Goal: Task Accomplishment & Management: Manage account settings

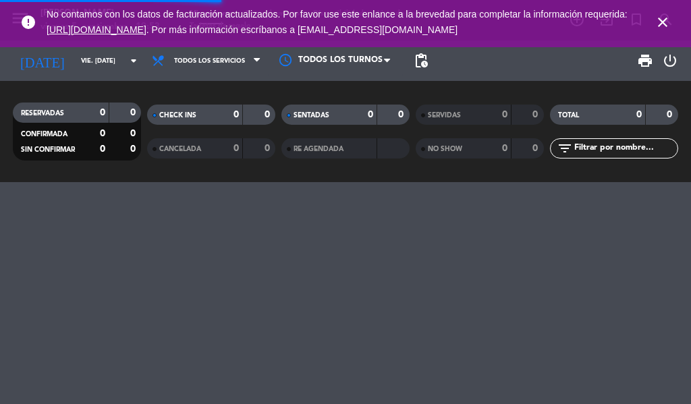
click at [663, 21] on icon "close" at bounding box center [663, 22] width 16 height 16
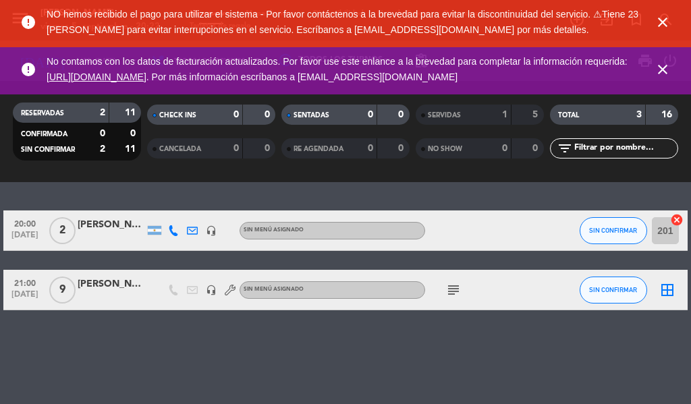
click at [663, 25] on icon "close" at bounding box center [663, 22] width 16 height 16
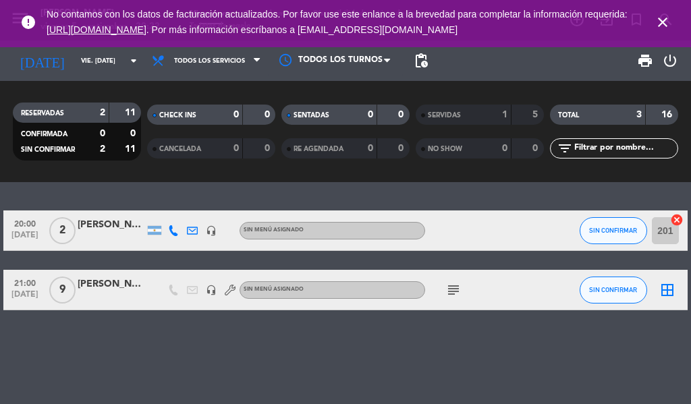
click at [664, 30] on icon "close" at bounding box center [663, 22] width 16 height 16
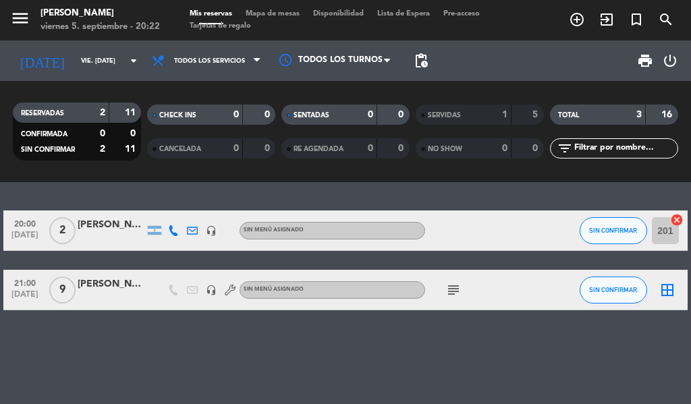
click at [610, 22] on icon "exit_to_app" at bounding box center [607, 19] width 16 height 16
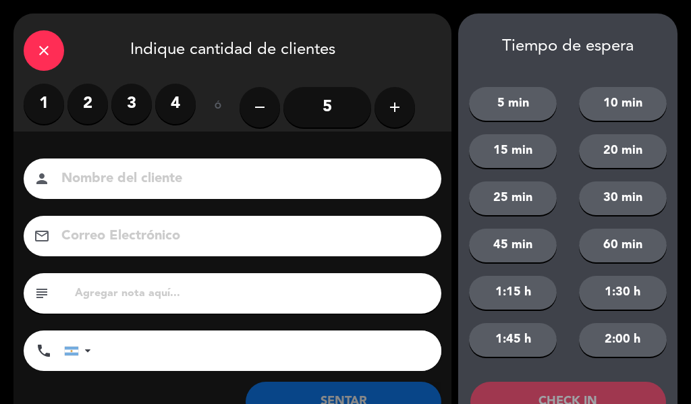
click at [208, 176] on input at bounding box center [242, 179] width 364 height 24
click at [167, 173] on input at bounding box center [242, 179] width 364 height 24
type input "[PERSON_NAME]"
click at [394, 111] on icon "add" at bounding box center [395, 107] width 16 height 16
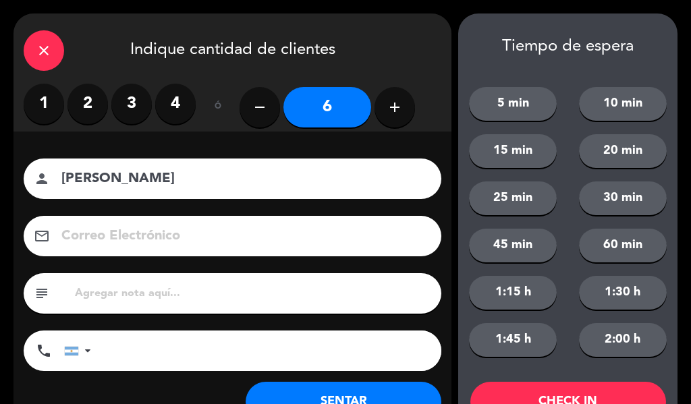
click at [279, 290] on input "text" at bounding box center [253, 293] width 358 height 19
type input "preferiblemente adentro.l"
click at [523, 236] on button "45 min" at bounding box center [513, 246] width 88 height 34
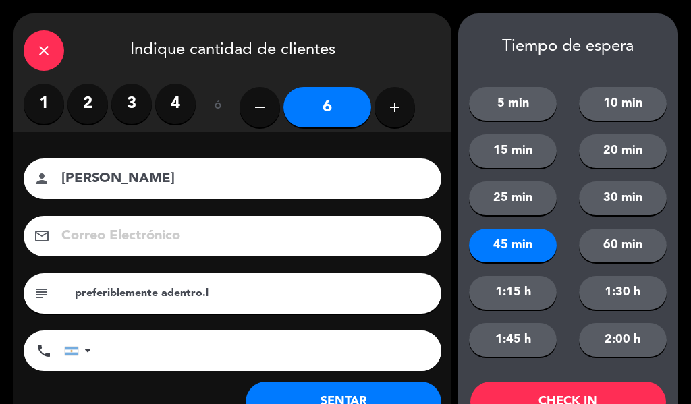
click at [608, 393] on button "CHECK IN" at bounding box center [568, 402] width 196 height 41
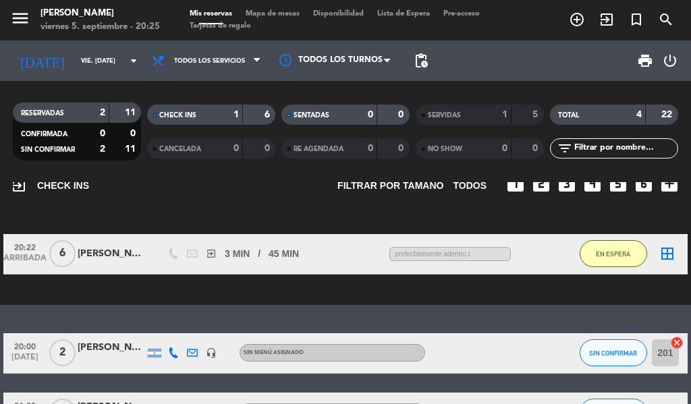
scroll to position [50, 0]
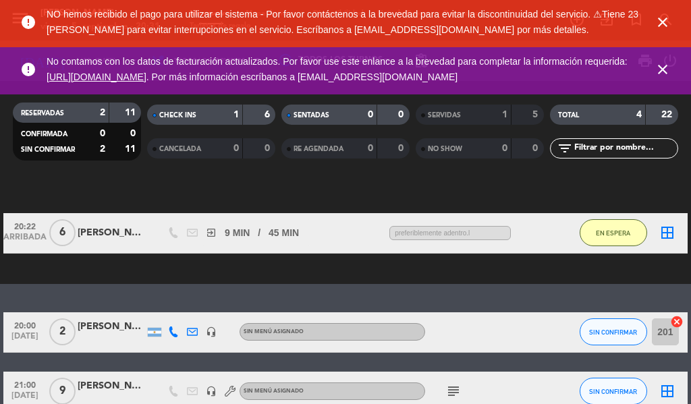
click at [662, 26] on icon "close" at bounding box center [663, 22] width 16 height 16
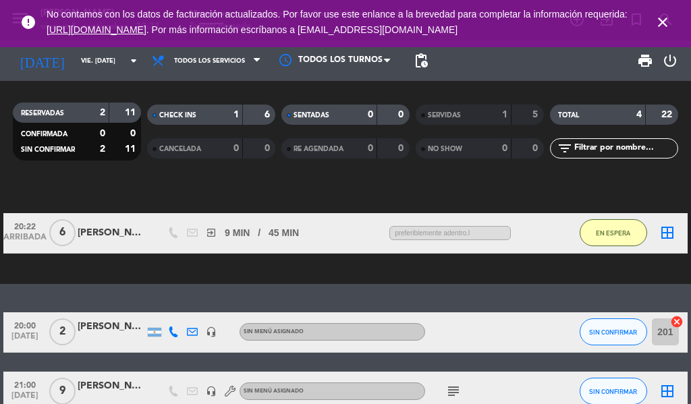
click at [659, 22] on icon "close" at bounding box center [663, 22] width 16 height 16
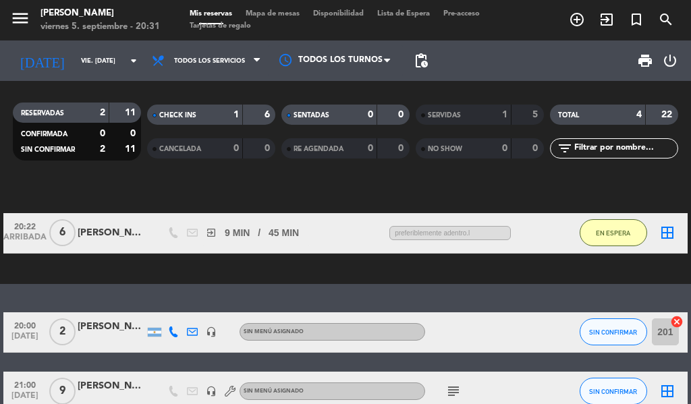
click at [342, 194] on div "exit_to_app CHECK INS Filtrar por tamaño TODOS looks_one looks_two looks_3 look…" at bounding box center [345, 208] width 691 height 152
click at [360, 189] on div "exit_to_app CHECK INS Filtrar por tamaño TODOS looks_one looks_two looks_3 look…" at bounding box center [345, 208] width 691 height 152
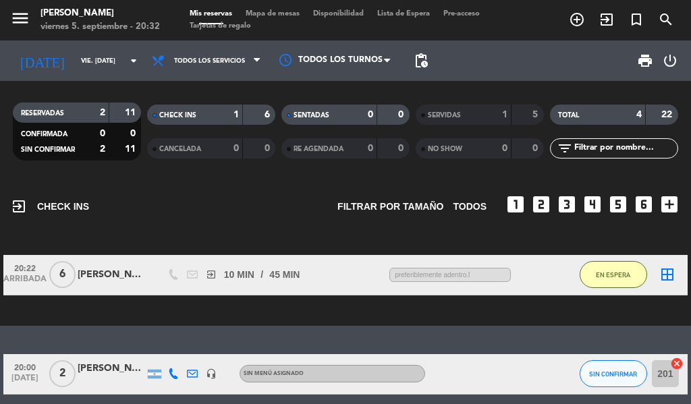
scroll to position [0, 0]
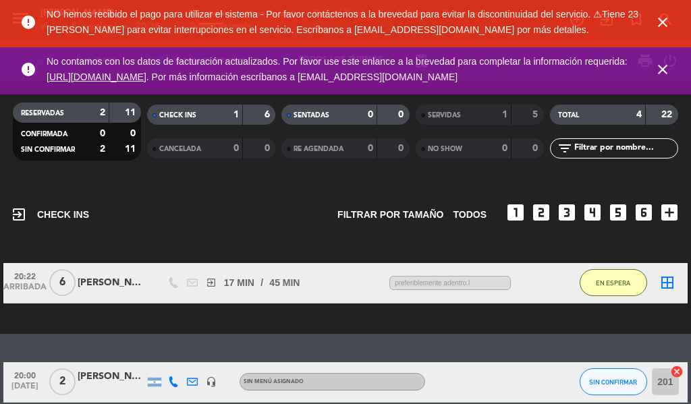
click at [267, 227] on div "exit_to_app CHECK INS Filtrar por tamaño TODOS looks_one looks_two looks_3 look…" at bounding box center [346, 208] width 670 height 53
click at [257, 230] on div "exit_to_app CHECK INS Filtrar por tamaño TODOS looks_one looks_two looks_3 look…" at bounding box center [346, 208] width 670 height 53
click at [196, 197] on div "exit_to_app CHECK INS Filtrar por tamaño TODOS looks_one looks_two looks_3 look…" at bounding box center [346, 208] width 670 height 53
click at [659, 20] on icon "close" at bounding box center [663, 22] width 16 height 16
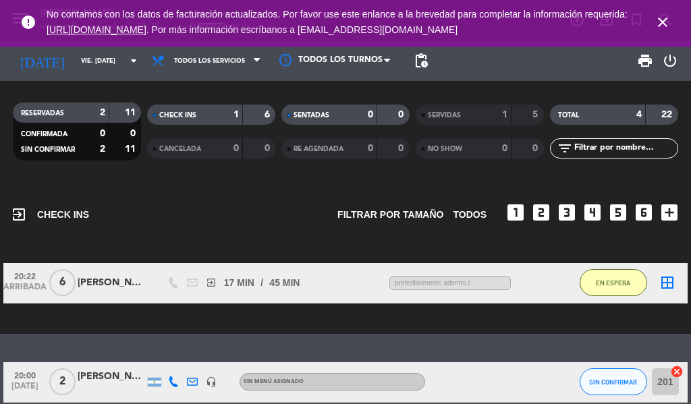
click at [663, 18] on icon "close" at bounding box center [663, 22] width 16 height 16
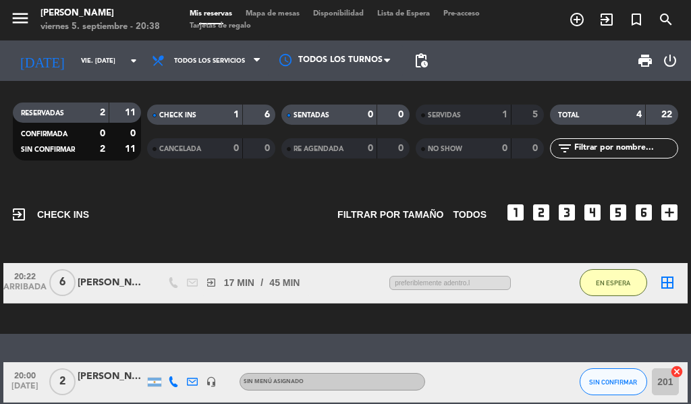
click at [274, 221] on div "exit_to_app CHECK INS Filtrar por tamaño TODOS looks_one looks_two looks_3 look…" at bounding box center [346, 208] width 670 height 53
click at [254, 207] on div "exit_to_app CHECK INS Filtrar por tamaño TODOS looks_one looks_two looks_3 look…" at bounding box center [346, 208] width 670 height 53
click at [259, 319] on div "exit_to_app CHECK INS Filtrar por tamaño TODOS looks_one looks_two looks_3 look…" at bounding box center [345, 258] width 691 height 152
click at [244, 226] on div "exit_to_app CHECK INS Filtrar por tamaño TODOS looks_one looks_two looks_3 look…" at bounding box center [346, 208] width 670 height 53
click at [230, 226] on div "exit_to_app CHECK INS Filtrar por tamaño TODOS looks_one looks_two looks_3 look…" at bounding box center [346, 208] width 670 height 53
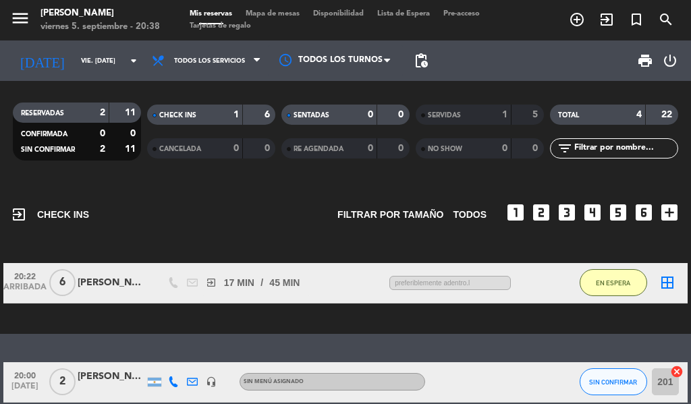
click at [241, 225] on div "exit_to_app CHECK INS Filtrar por tamaño TODOS looks_one looks_two looks_3 look…" at bounding box center [346, 208] width 670 height 53
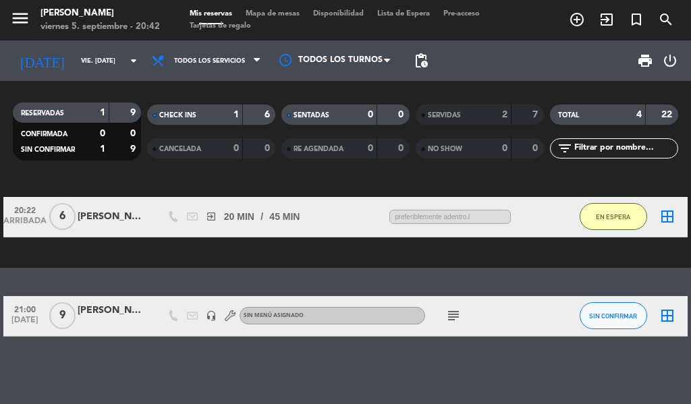
click at [667, 213] on icon "border_all" at bounding box center [667, 217] width 16 height 16
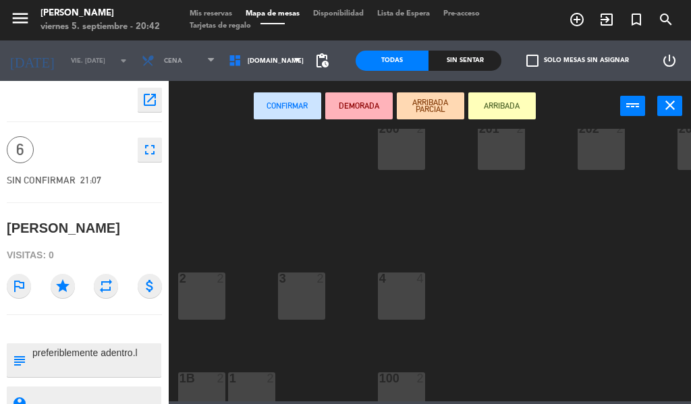
scroll to position [156, 0]
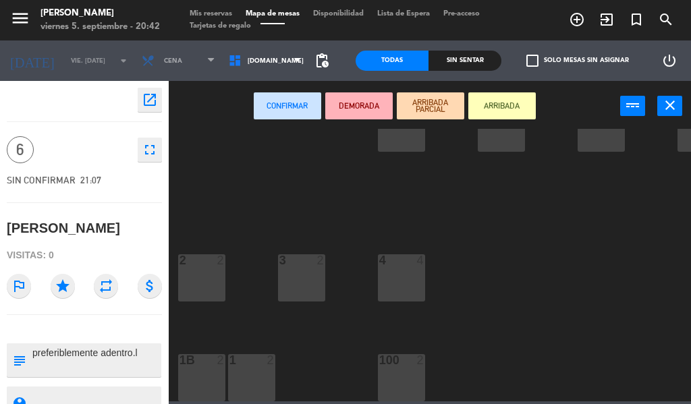
click at [402, 369] on div "100 2" at bounding box center [401, 377] width 47 height 47
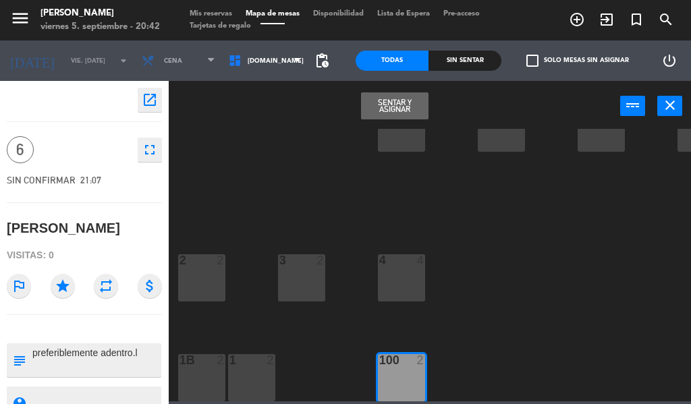
click at [254, 369] on div "1 2" at bounding box center [251, 377] width 47 height 47
click at [195, 373] on div "1B 2" at bounding box center [201, 377] width 47 height 47
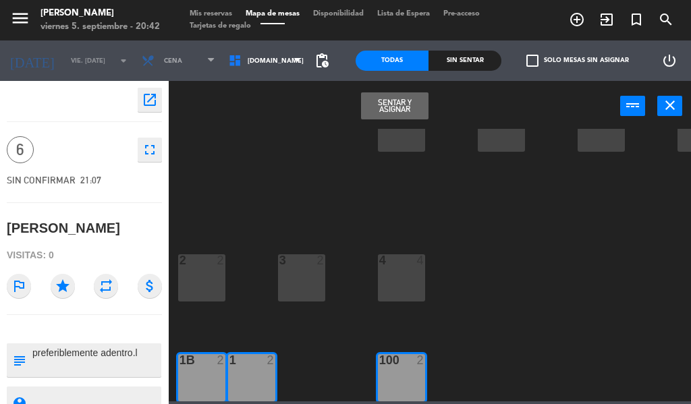
click at [410, 113] on button "Sentar y Asignar" at bounding box center [395, 105] width 68 height 27
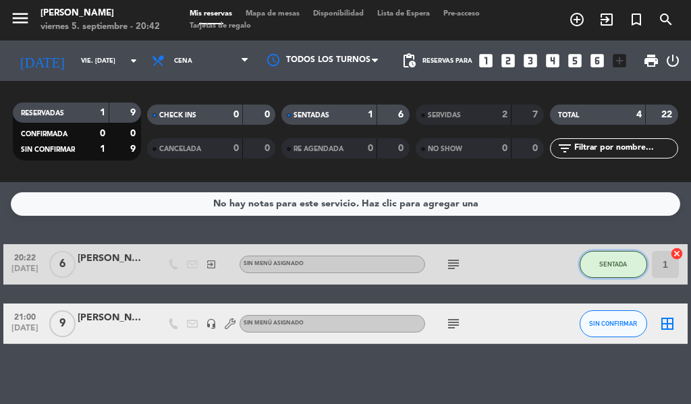
click at [622, 263] on span "SENTADA" at bounding box center [613, 264] width 28 height 7
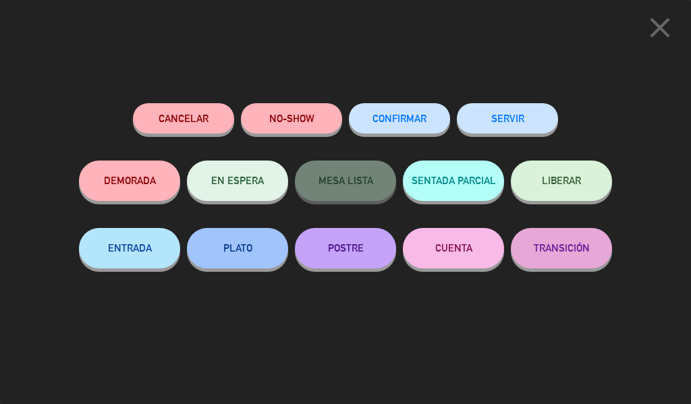
click at [659, 19] on icon "close" at bounding box center [660, 28] width 34 height 34
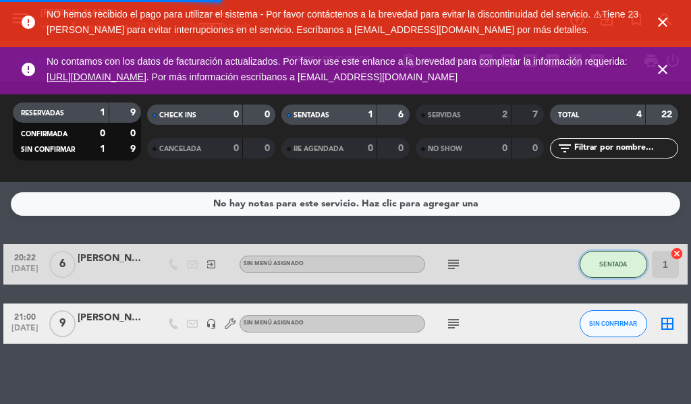
click at [619, 269] on button "SENTADA" at bounding box center [614, 264] width 68 height 27
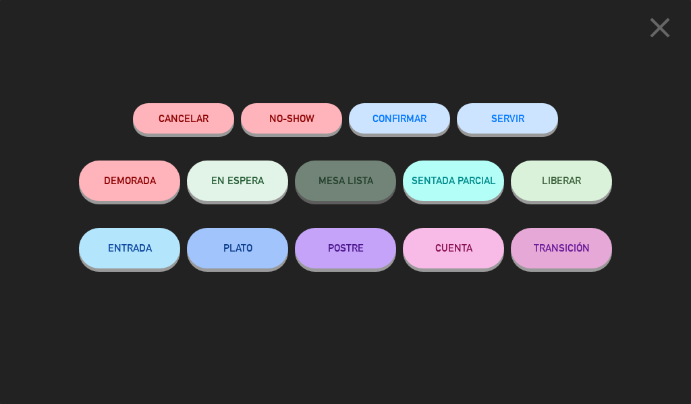
click at [472, 173] on button "SENTADA PARCIAL" at bounding box center [453, 181] width 101 height 41
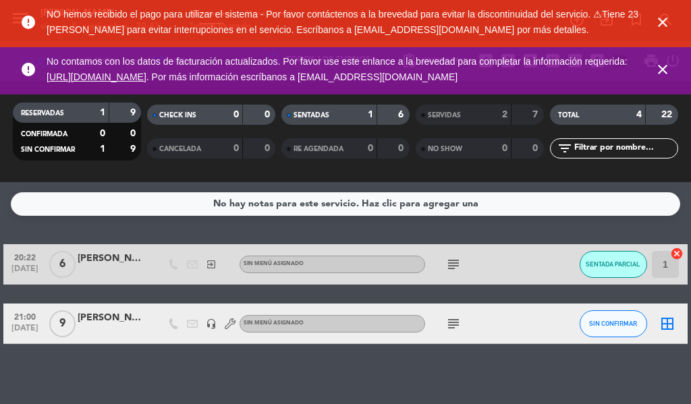
click at [664, 72] on icon "close" at bounding box center [663, 69] width 16 height 16
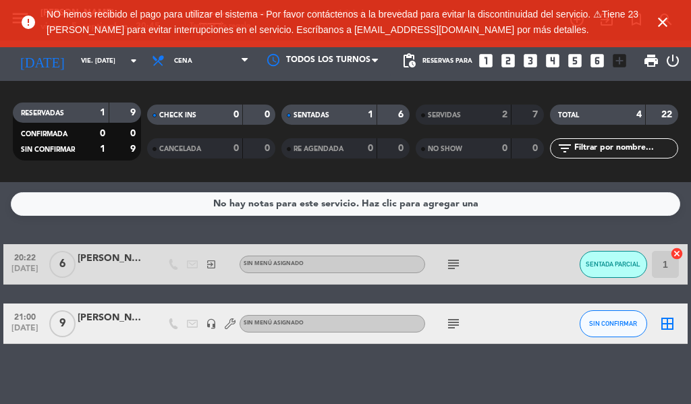
click at [662, 22] on icon "close" at bounding box center [663, 22] width 16 height 16
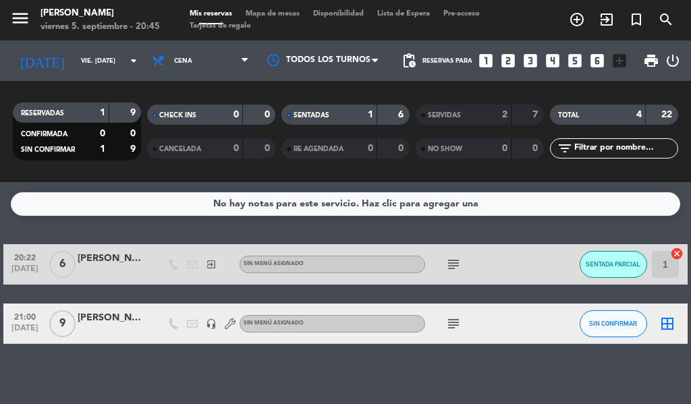
click at [605, 24] on icon "exit_to_app" at bounding box center [607, 19] width 16 height 16
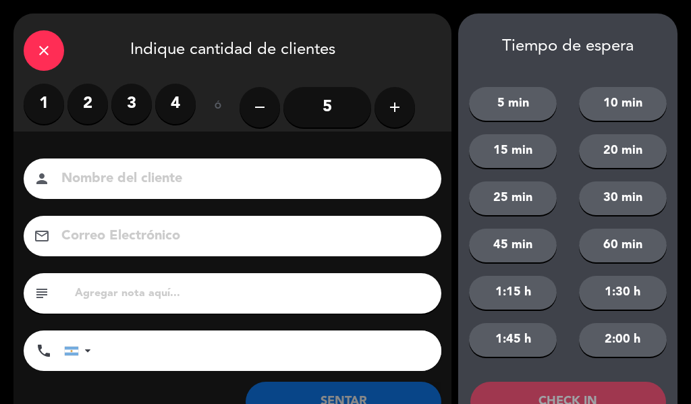
click at [636, 151] on button "20 min" at bounding box center [623, 151] width 88 height 34
click at [269, 178] on input at bounding box center [242, 179] width 364 height 24
click at [275, 179] on input at bounding box center [242, 179] width 364 height 24
click at [77, 110] on label "2" at bounding box center [88, 104] width 41 height 41
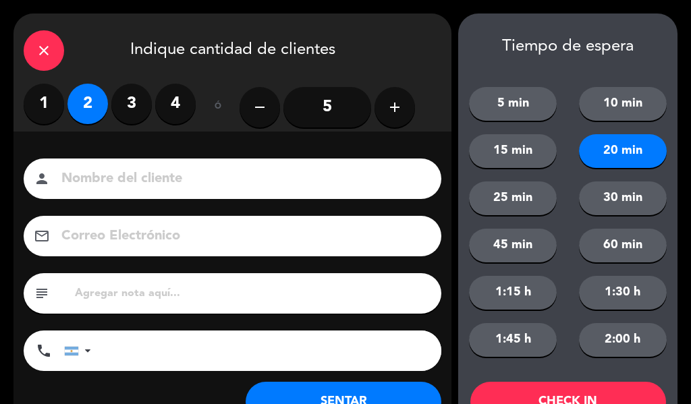
click at [136, 171] on input at bounding box center [242, 179] width 364 height 24
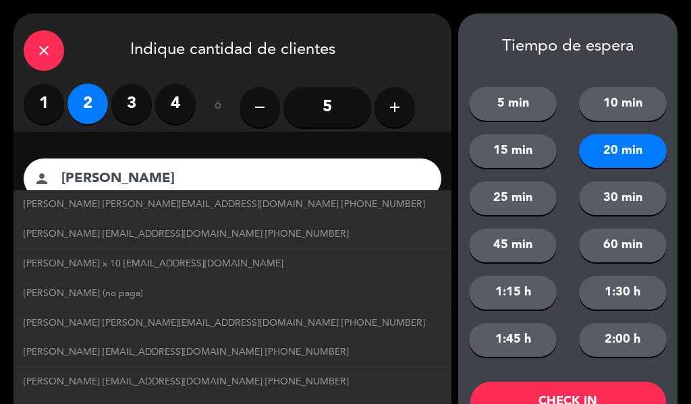
type input "[PERSON_NAME]"
click at [410, 24] on div "close Indique cantidad de clientes" at bounding box center [233, 49] width 438 height 70
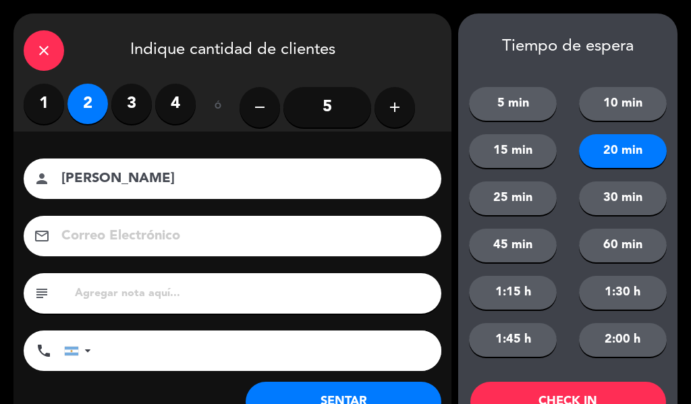
click at [601, 391] on button "CHECK IN" at bounding box center [568, 402] width 196 height 41
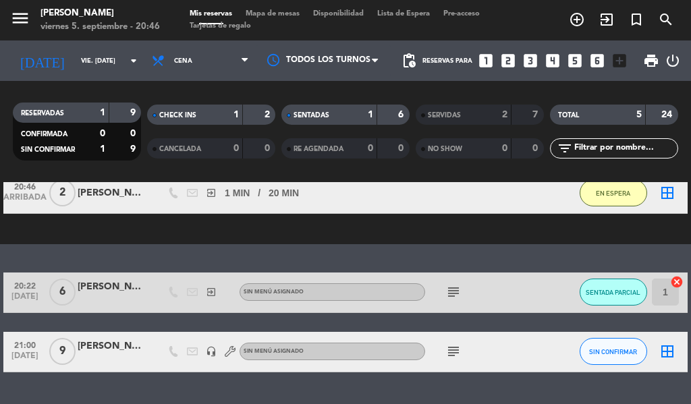
scroll to position [141, 0]
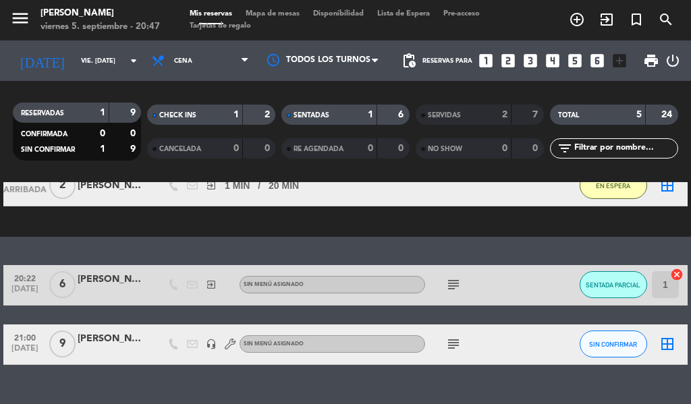
click at [605, 13] on icon "exit_to_app" at bounding box center [607, 19] width 16 height 16
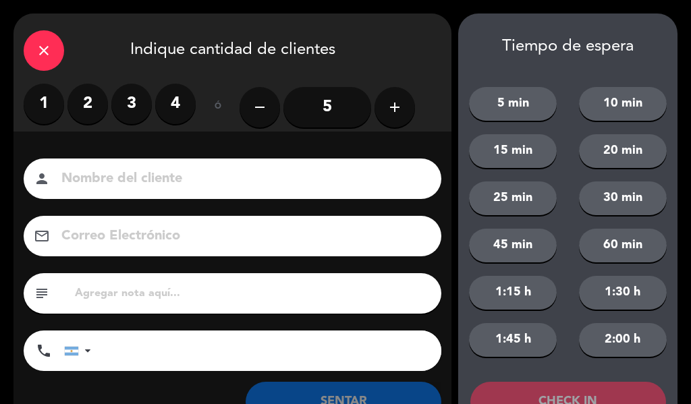
click at [633, 153] on button "20 min" at bounding box center [623, 151] width 88 height 34
click at [282, 180] on input at bounding box center [242, 179] width 364 height 24
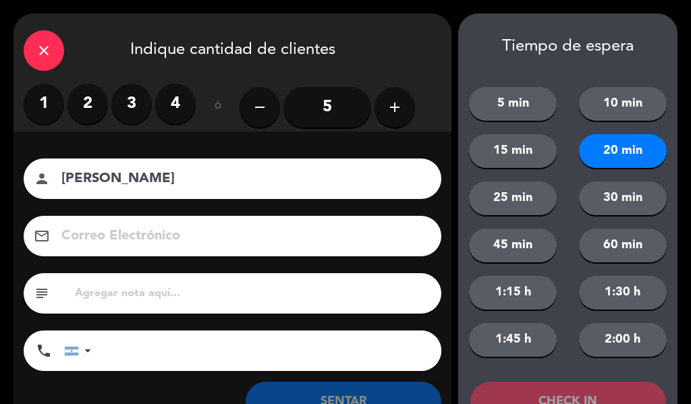
type input "[PERSON_NAME]"
click at [389, 33] on div "close Indique cantidad de clientes" at bounding box center [233, 49] width 438 height 70
click at [103, 99] on label "2" at bounding box center [88, 104] width 41 height 41
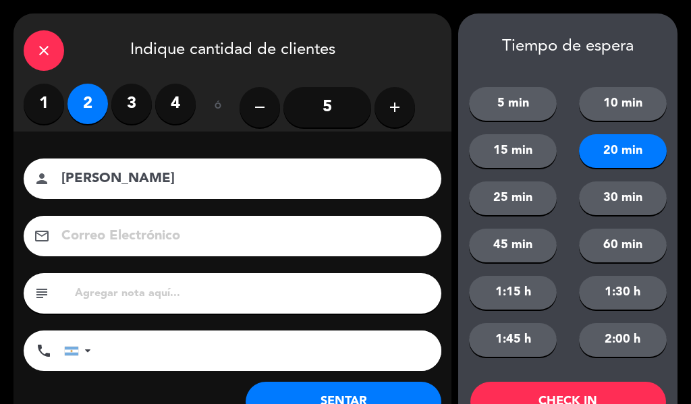
click at [247, 290] on input "text" at bounding box center [253, 293] width 358 height 19
click at [159, 293] on input "text" at bounding box center [253, 293] width 358 height 19
type input "preferiblemente adentro"
click at [592, 394] on button "CHECK IN" at bounding box center [568, 402] width 196 height 41
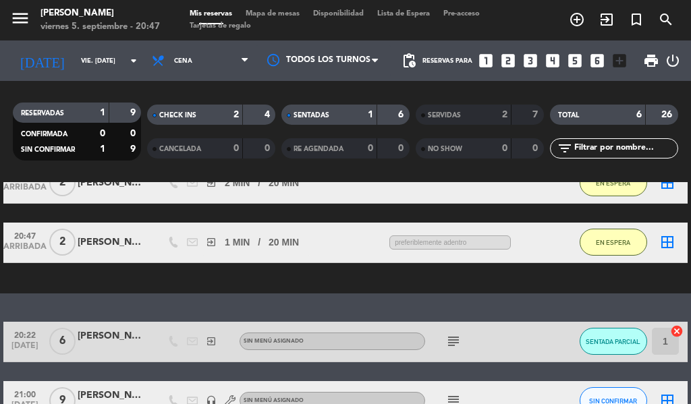
scroll to position [229, 0]
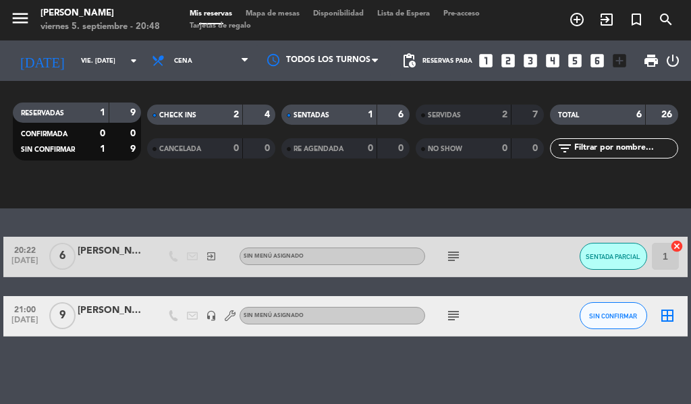
click at [128, 261] on div at bounding box center [112, 264] width 68 height 11
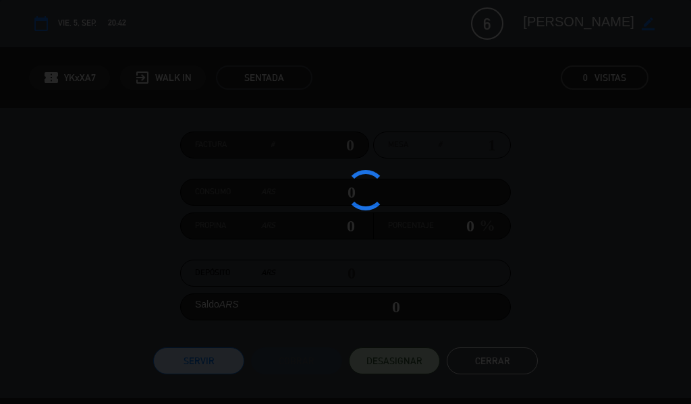
click at [65, 248] on div at bounding box center [345, 202] width 691 height 404
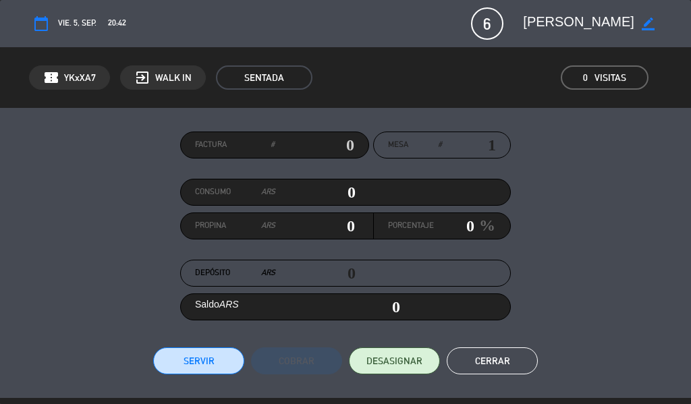
click at [176, 357] on button "Servir" at bounding box center [198, 361] width 91 height 27
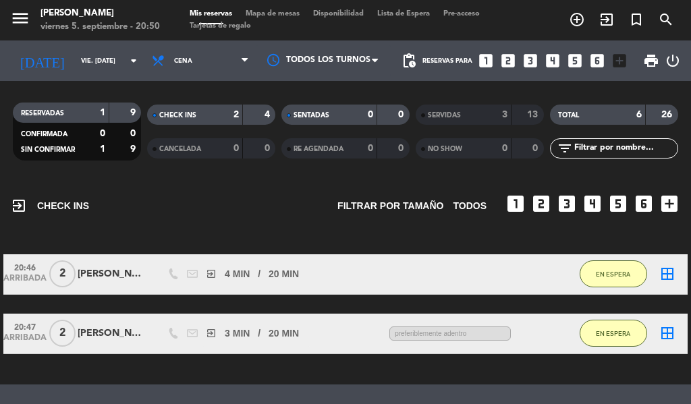
scroll to position [0, 0]
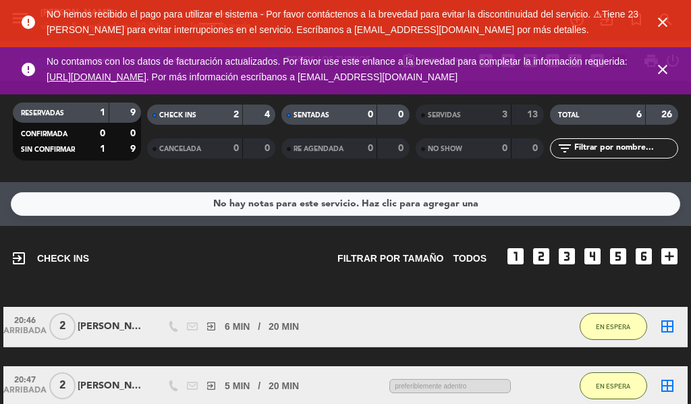
click at [665, 71] on icon "close" at bounding box center [663, 69] width 16 height 16
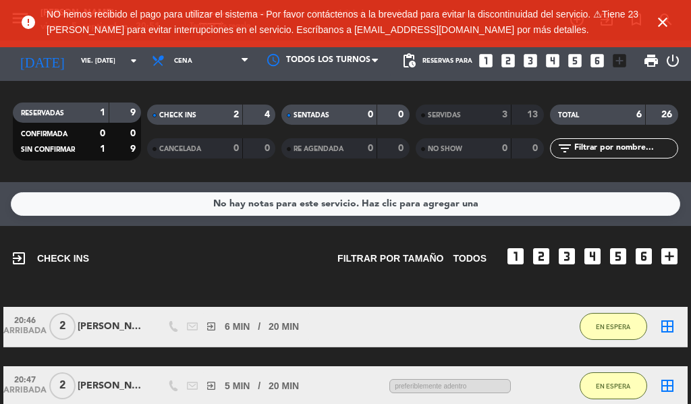
click at [659, 22] on icon "close" at bounding box center [663, 22] width 16 height 16
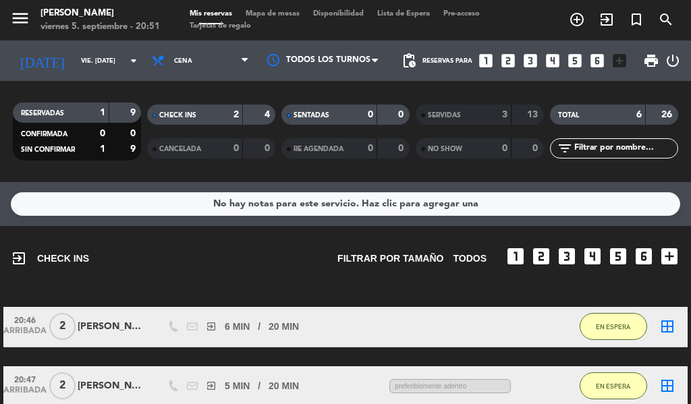
click at [577, 18] on icon "add_circle_outline" at bounding box center [577, 19] width 16 height 16
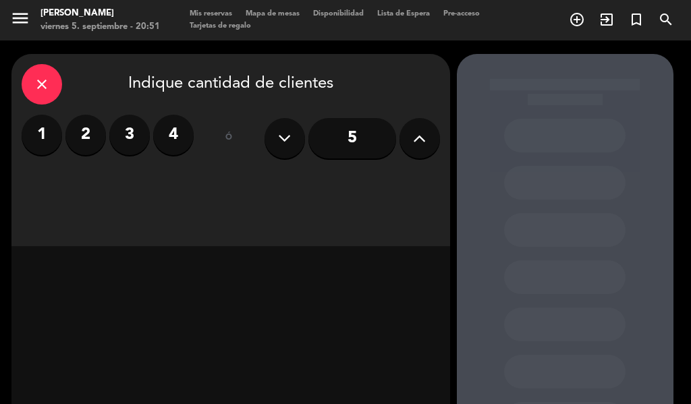
click at [127, 140] on label "3" at bounding box center [129, 135] width 41 height 41
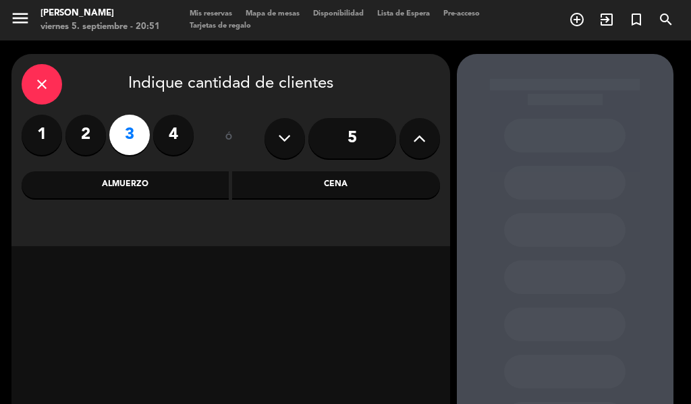
click at [282, 188] on div "Cena" at bounding box center [336, 184] width 208 height 27
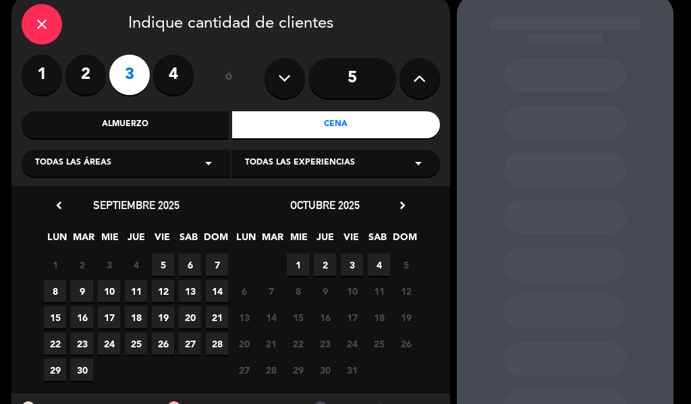
click at [163, 265] on span "5" at bounding box center [163, 265] width 22 height 22
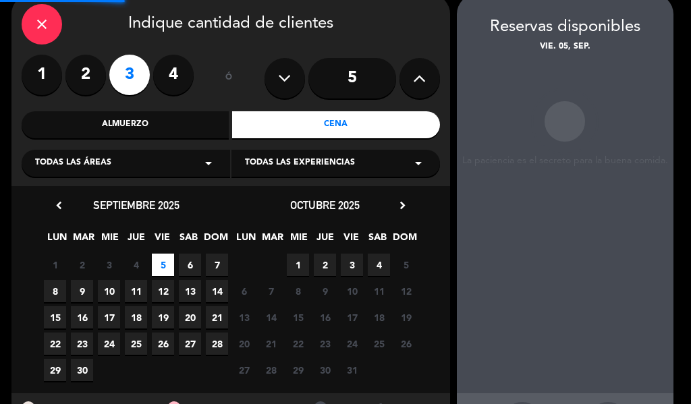
scroll to position [54, 0]
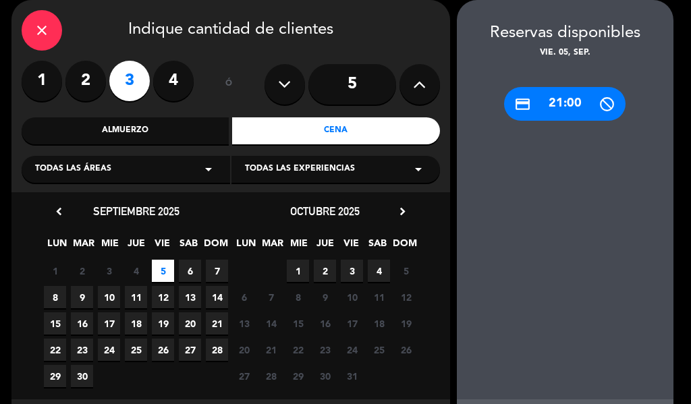
click at [59, 39] on div "close" at bounding box center [42, 30] width 41 height 41
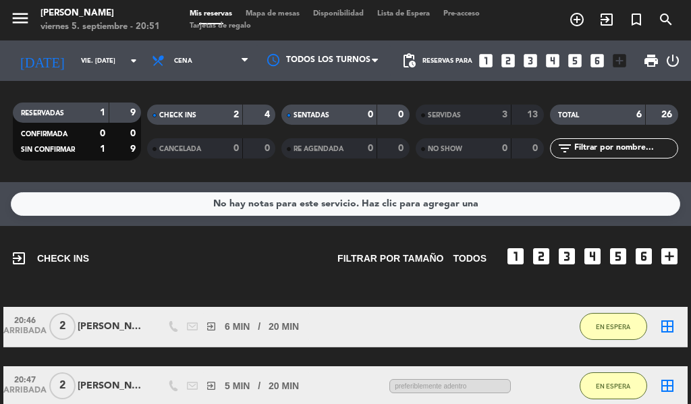
click at [400, 14] on span "Lista de Espera" at bounding box center [404, 13] width 66 height 7
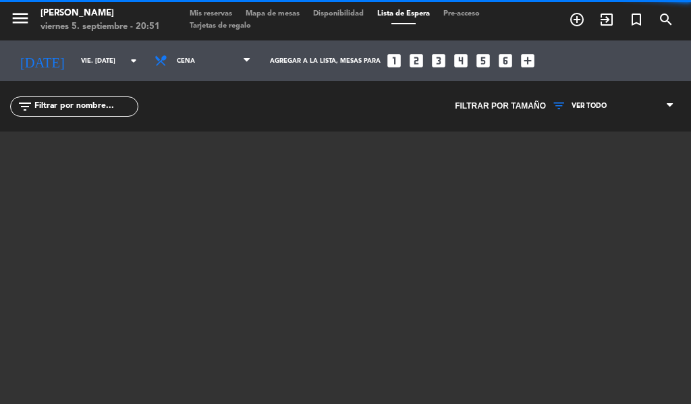
click at [573, 28] on icon "add_circle_outline" at bounding box center [577, 19] width 16 height 16
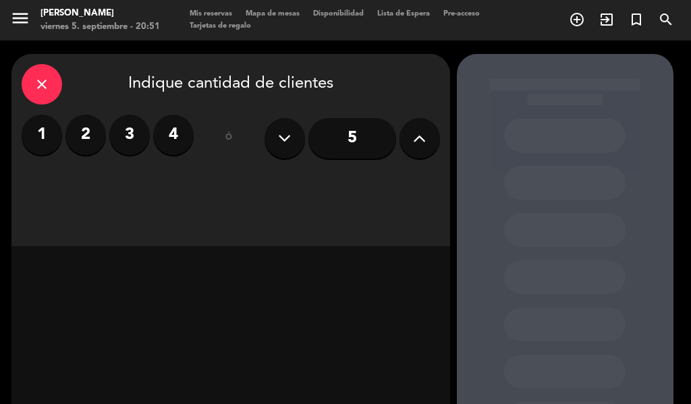
click at [131, 144] on label "3" at bounding box center [129, 135] width 41 height 41
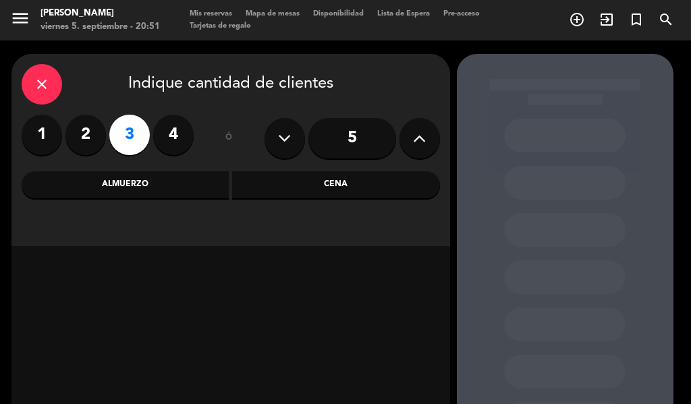
click at [400, 184] on div "Cena" at bounding box center [336, 184] width 208 height 27
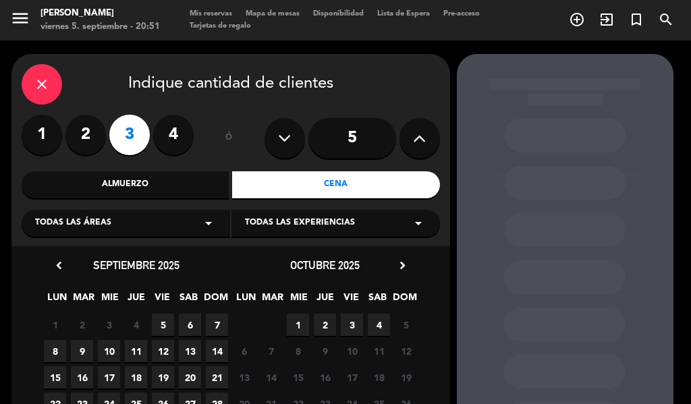
click at [162, 320] on span "5" at bounding box center [163, 325] width 22 height 22
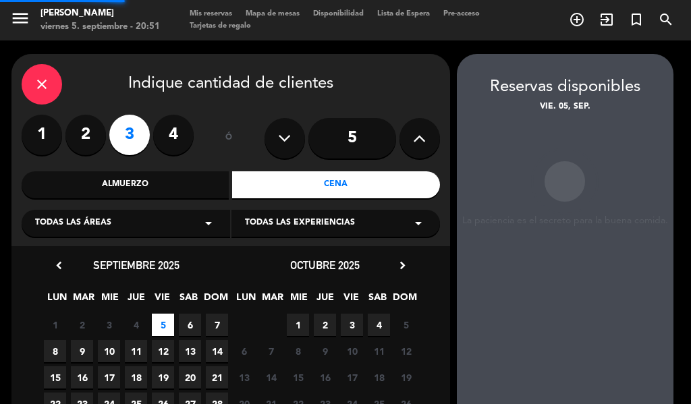
scroll to position [54, 0]
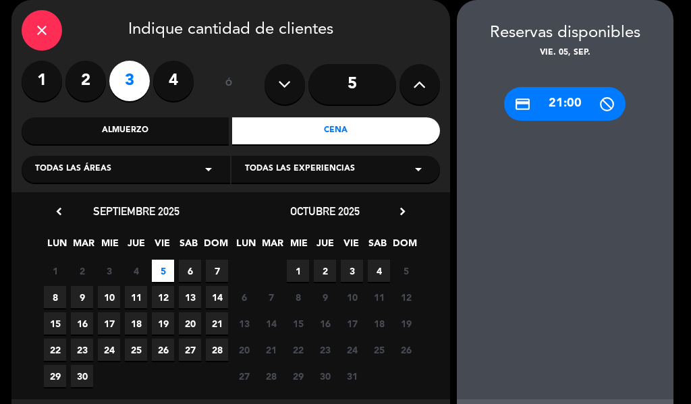
click at [576, 104] on div "credit_card 21:00" at bounding box center [565, 104] width 122 height 34
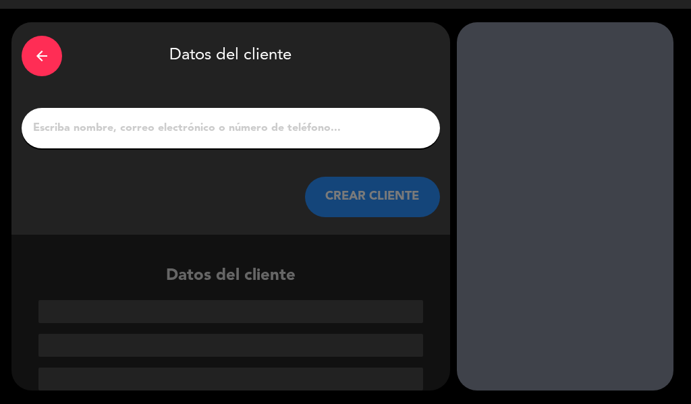
click at [332, 135] on input "1" at bounding box center [231, 128] width 398 height 19
click at [198, 133] on input "1" at bounding box center [231, 128] width 398 height 19
click at [65, 132] on input "1" at bounding box center [231, 128] width 398 height 19
click at [59, 124] on input "1" at bounding box center [231, 128] width 398 height 19
click at [59, 122] on input "1" at bounding box center [231, 128] width 398 height 19
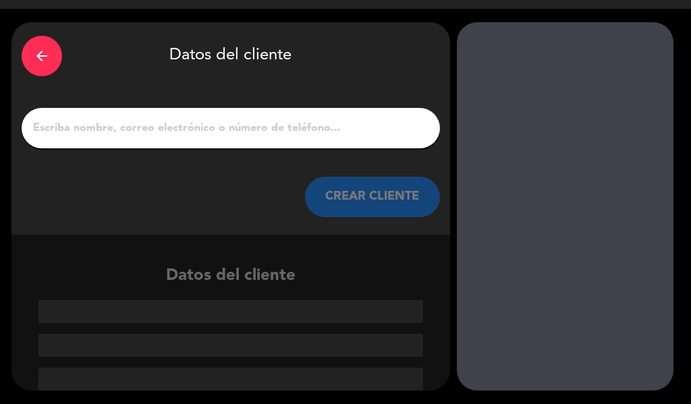
click at [386, 199] on button "CREAR CLIENTE" at bounding box center [372, 197] width 135 height 41
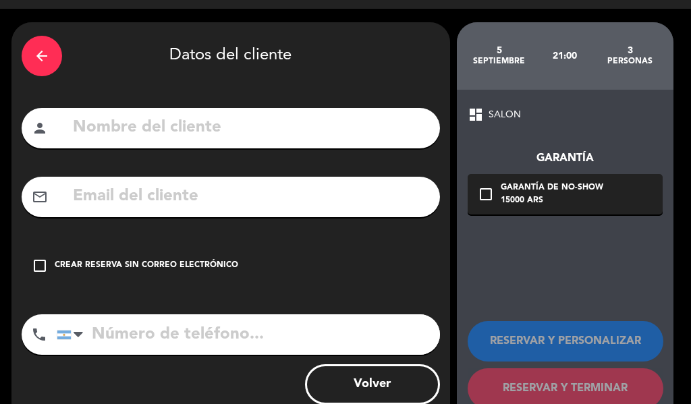
click at [302, 129] on input "text" at bounding box center [251, 128] width 358 height 28
click at [198, 125] on input "text" at bounding box center [251, 128] width 358 height 28
click at [176, 126] on input "text" at bounding box center [251, 128] width 358 height 28
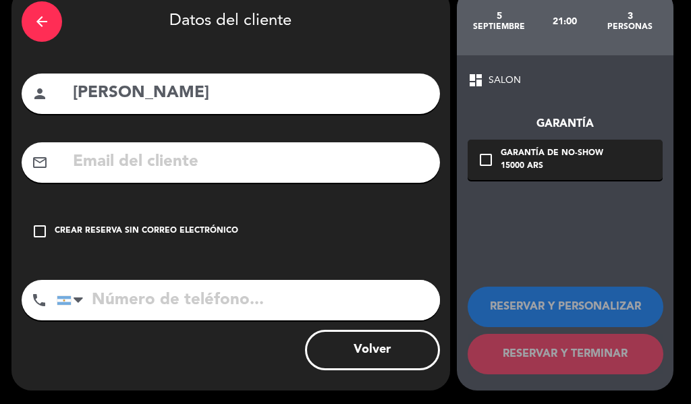
type input "[PERSON_NAME]"
click at [43, 232] on icon "check_box_outline_blank" at bounding box center [40, 231] width 16 height 16
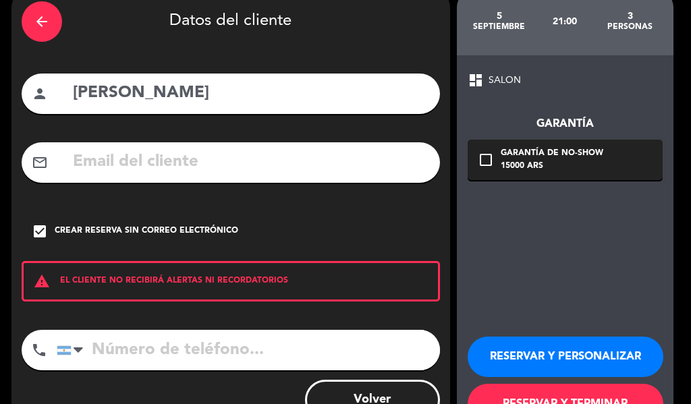
click at [624, 340] on button "RESERVAR Y PERSONALIZAR" at bounding box center [566, 357] width 196 height 41
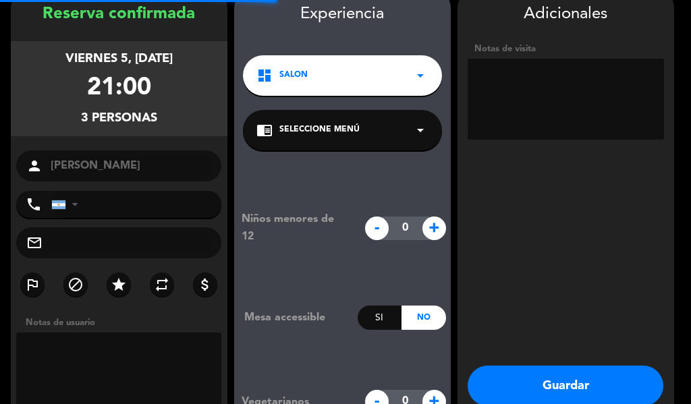
scroll to position [54, 0]
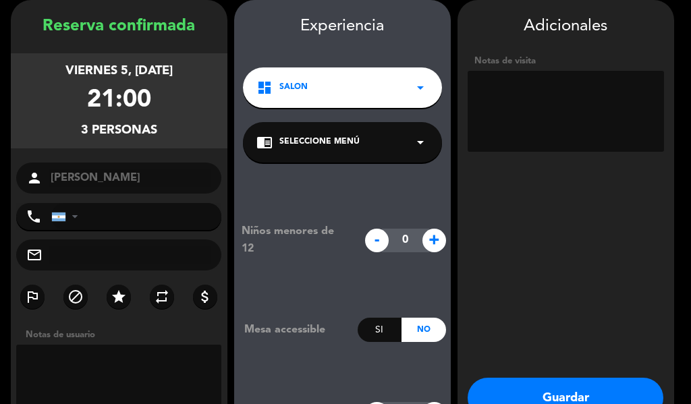
click at [562, 386] on button "Guardar" at bounding box center [566, 398] width 196 height 41
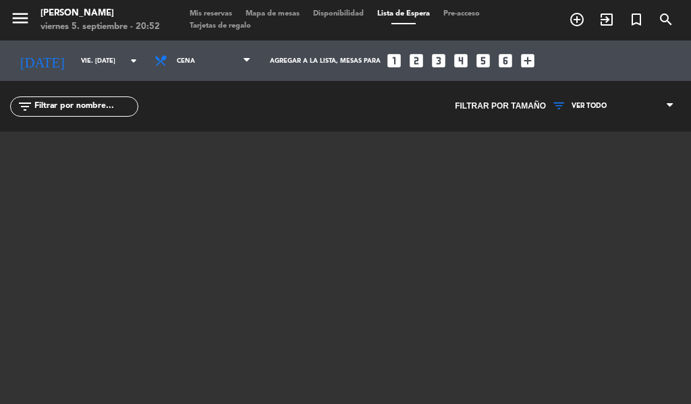
click at [418, 18] on div "Mis reservas Mapa de mesas Disponibilidad Lista de Espera Pre-acceso Tarjetas d…" at bounding box center [345, 20] width 325 height 24
click at [217, 15] on span "Mis reservas" at bounding box center [211, 13] width 56 height 7
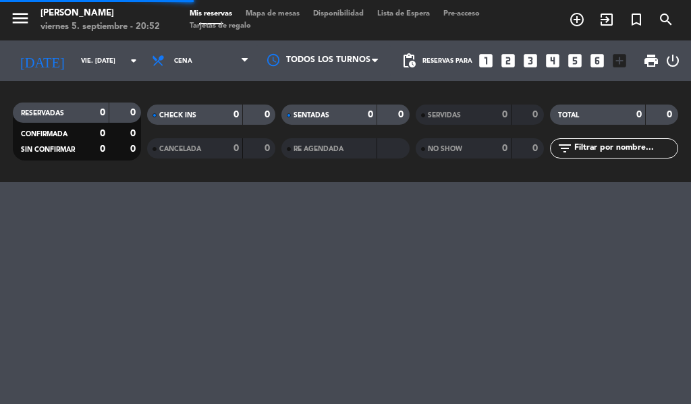
click at [403, 16] on span "Lista de Espera" at bounding box center [404, 13] width 66 height 7
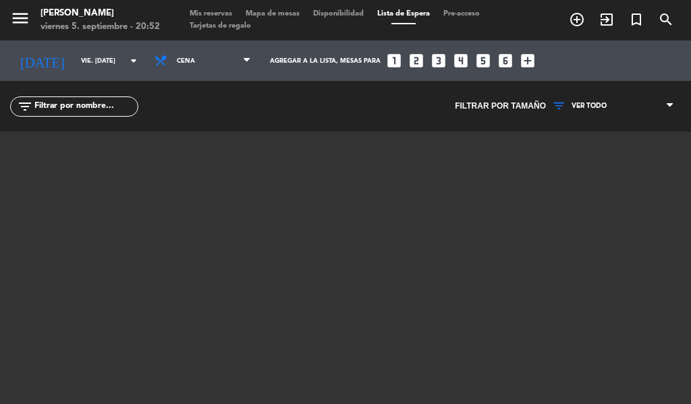
click at [354, 14] on span "Disponibilidad" at bounding box center [338, 13] width 64 height 7
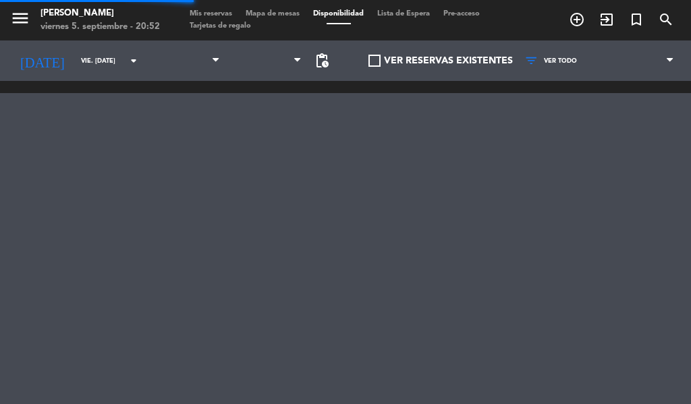
click at [279, 12] on span "Mapa de mesas" at bounding box center [273, 13] width 68 height 7
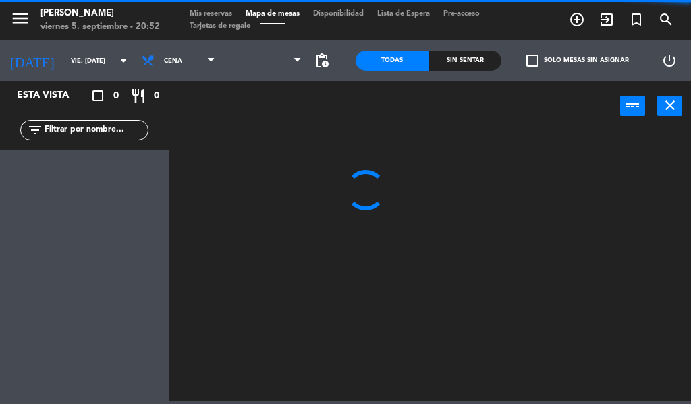
click at [424, 17] on span "Lista de Espera" at bounding box center [404, 13] width 66 height 7
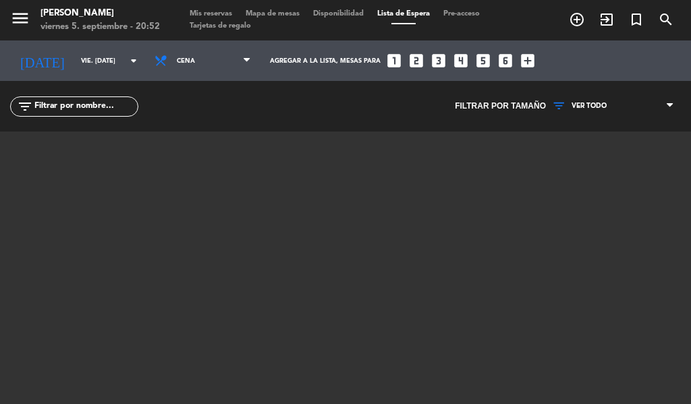
click at [27, 18] on icon "menu" at bounding box center [20, 18] width 20 height 20
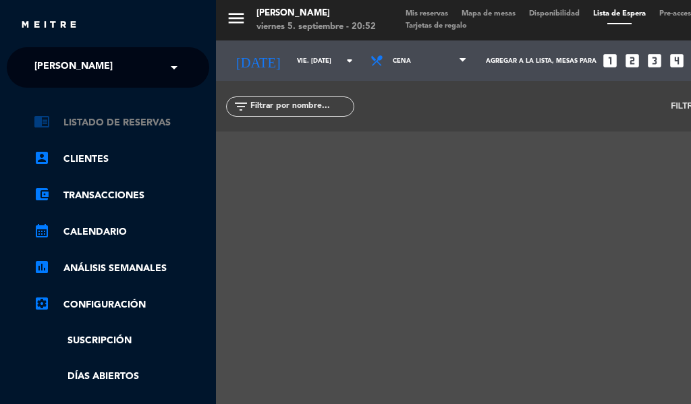
click at [191, 126] on link "chrome_reader_mode Listado de Reservas" at bounding box center [122, 123] width 176 height 16
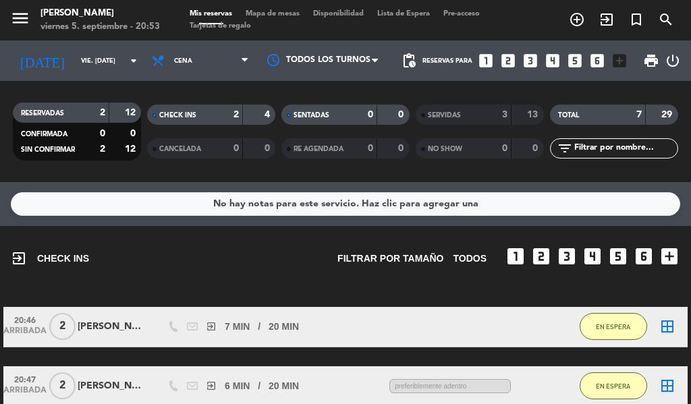
click at [574, 25] on icon "add_circle_outline" at bounding box center [577, 19] width 16 height 16
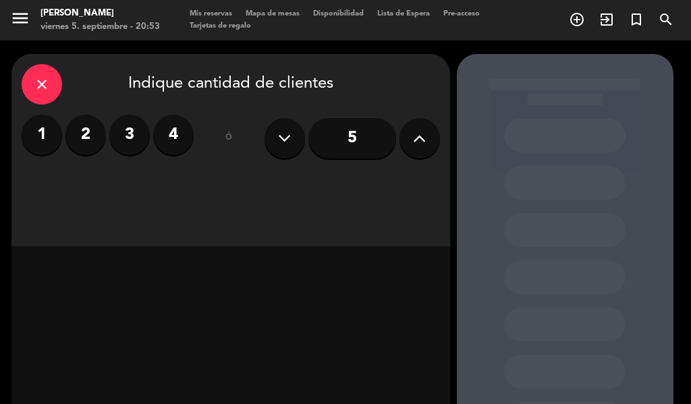
click at [126, 144] on label "3" at bounding box center [129, 135] width 41 height 41
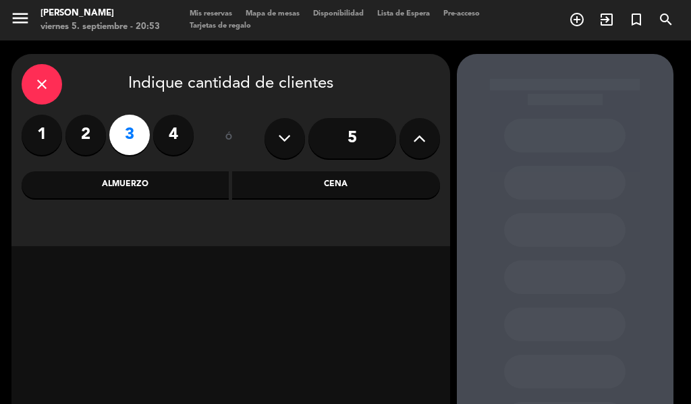
click at [356, 198] on div "Cena" at bounding box center [336, 184] width 208 height 27
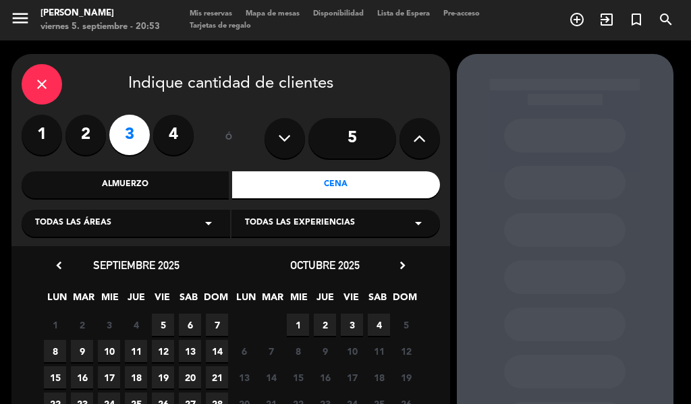
click at [35, 72] on div "close" at bounding box center [42, 84] width 41 height 41
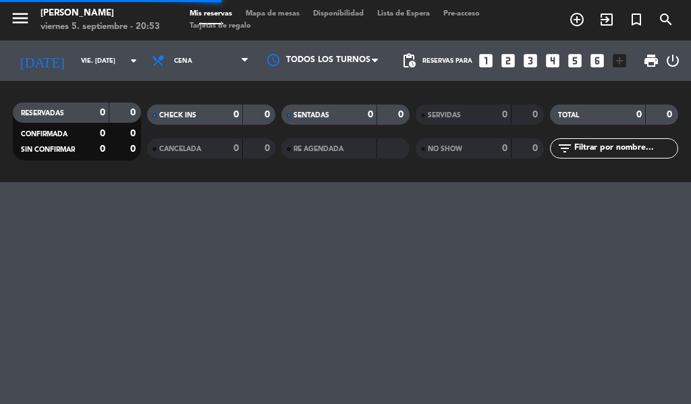
click at [606, 14] on icon "exit_to_app" at bounding box center [607, 19] width 16 height 16
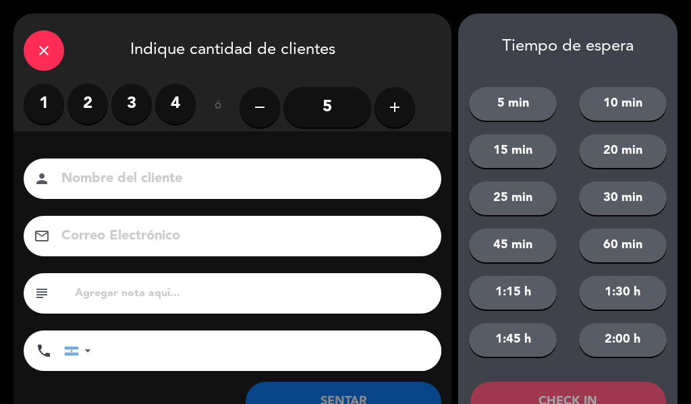
click at [136, 112] on label "3" at bounding box center [131, 104] width 41 height 41
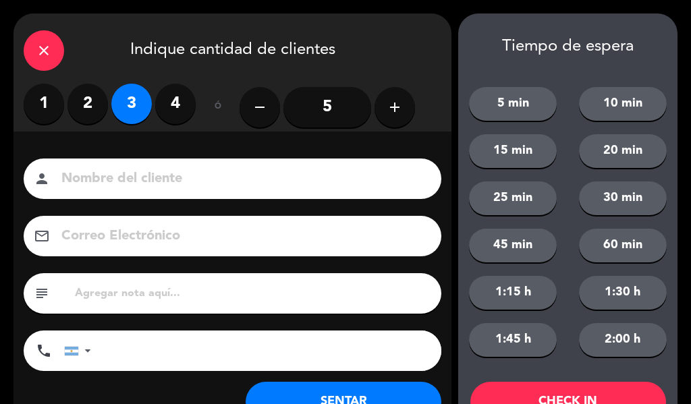
click at [211, 178] on input at bounding box center [242, 179] width 364 height 24
click at [40, 60] on div "close" at bounding box center [44, 50] width 41 height 41
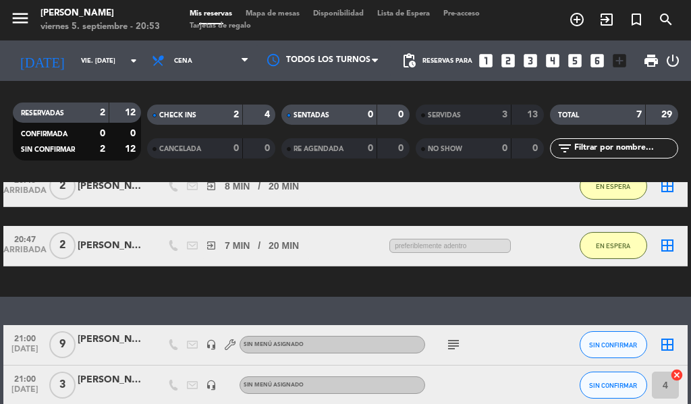
scroll to position [210, 0]
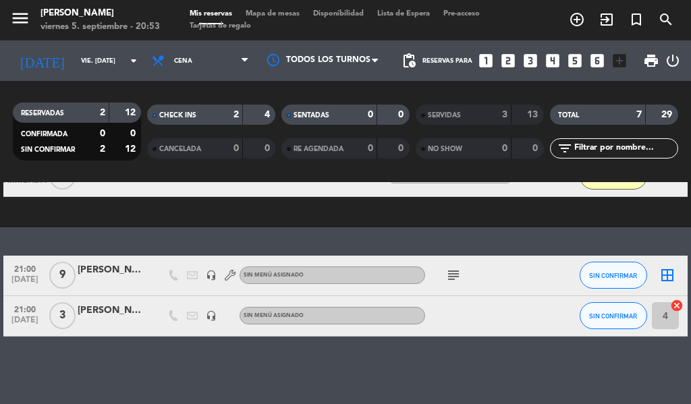
click at [506, 318] on div at bounding box center [481, 316] width 113 height 40
click at [95, 318] on div "[PERSON_NAME]" at bounding box center [112, 311] width 68 height 16
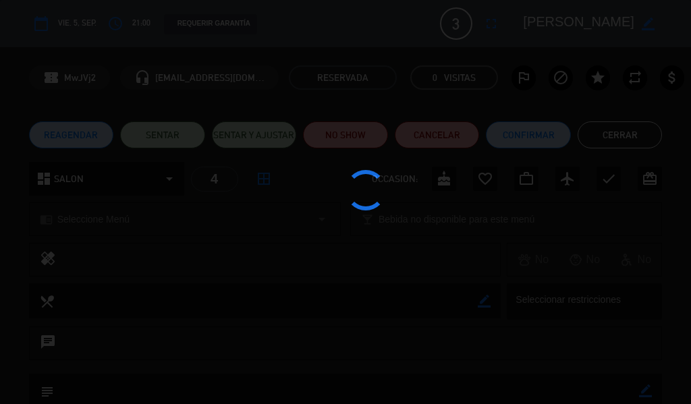
click at [68, 316] on div at bounding box center [345, 202] width 691 height 404
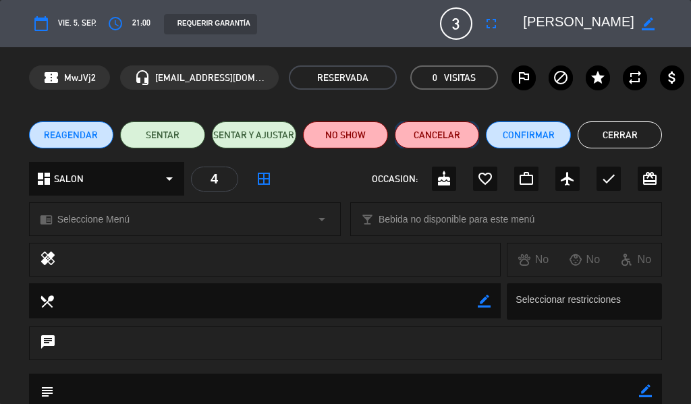
click at [446, 132] on button "Cancelar" at bounding box center [437, 135] width 85 height 27
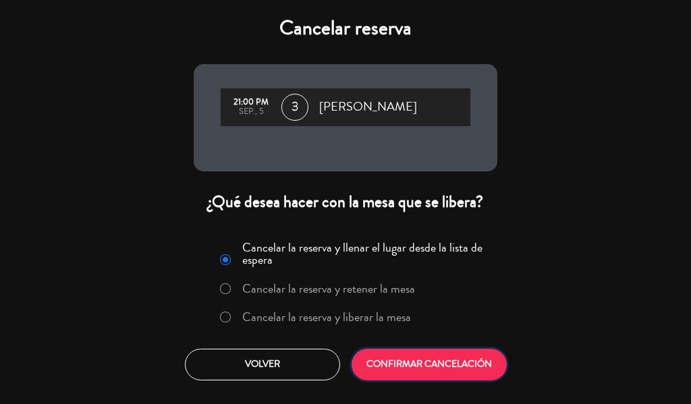
click at [433, 362] on button "CONFIRMAR CANCELACIÓN" at bounding box center [429, 365] width 155 height 32
